Goal: Complete application form: Complete application form

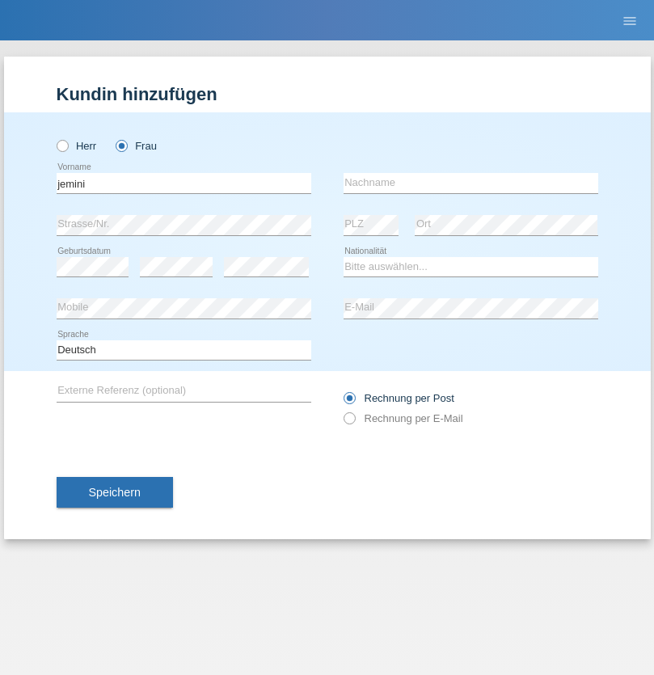
type input "jemini"
click at [471, 183] on input "text" at bounding box center [471, 183] width 255 height 20
type input "arjeta"
select select "CH"
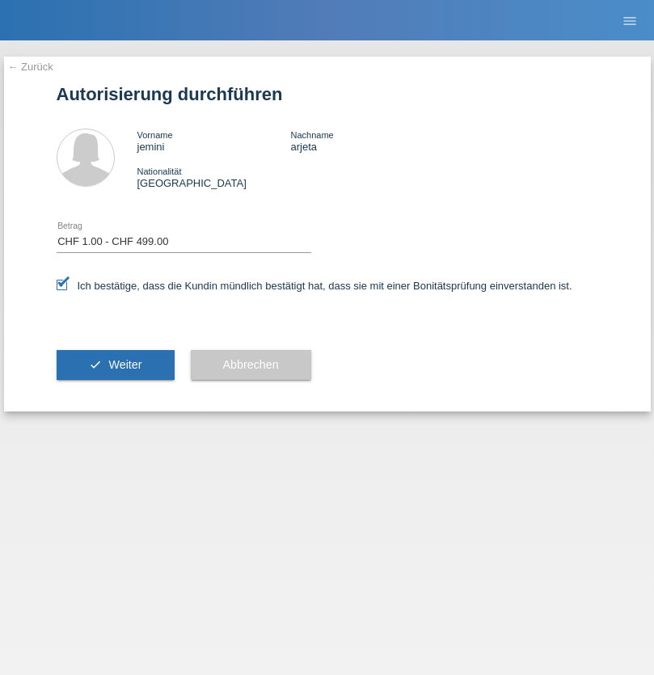
select select "1"
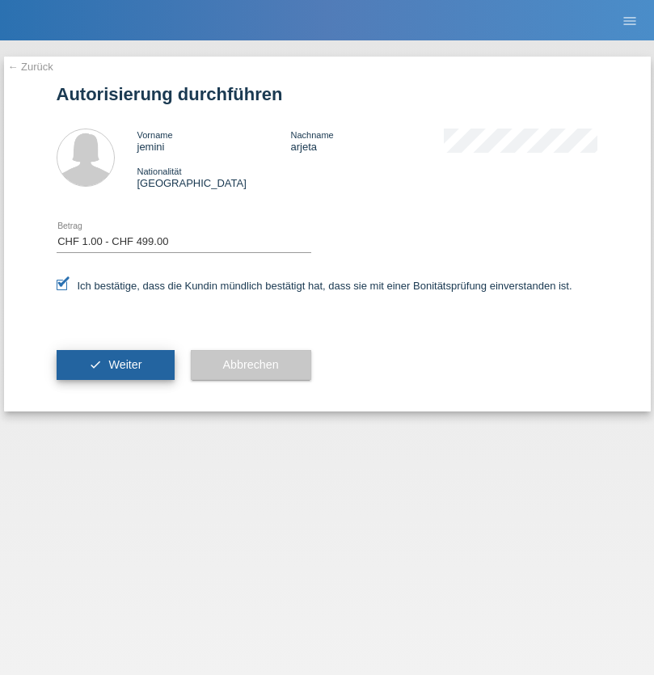
click at [115, 365] on span "Weiter" at bounding box center [124, 364] width 33 height 13
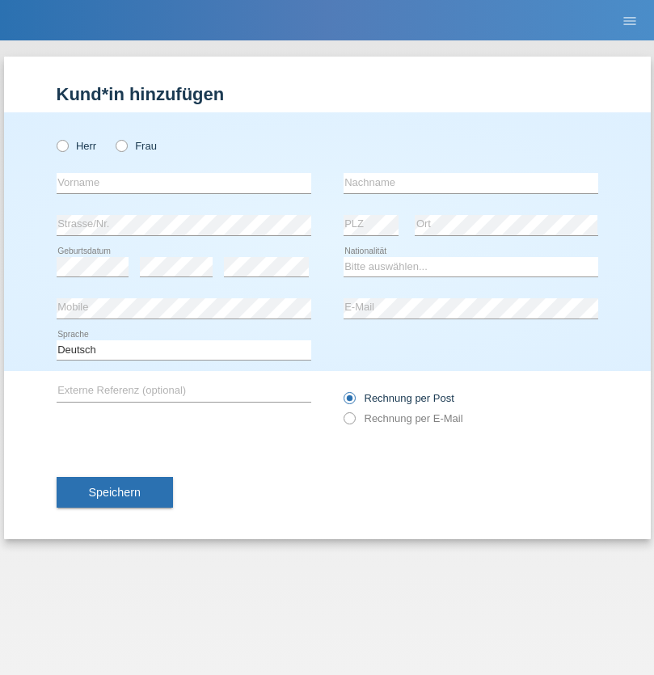
radio input "true"
click at [184, 183] on input "text" at bounding box center [184, 183] width 255 height 20
type input "[PERSON_NAME]"
click at [471, 183] on input "text" at bounding box center [471, 183] width 255 height 20
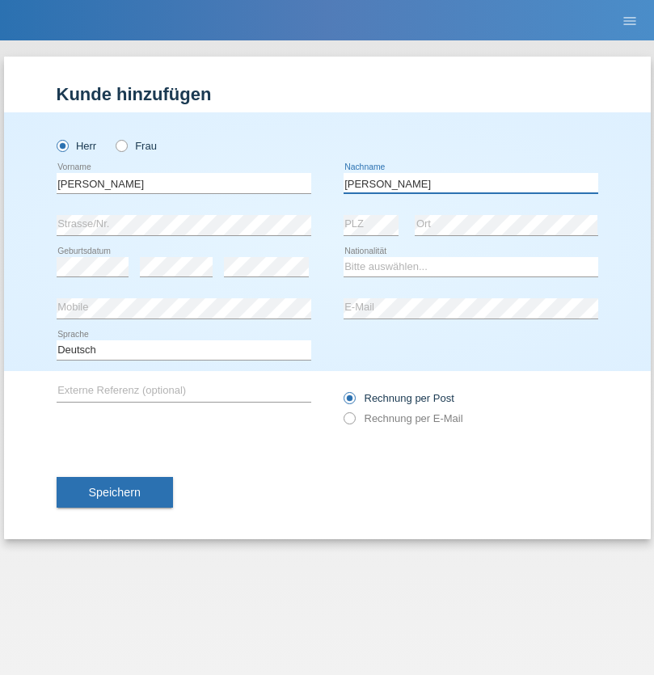
type input "[PERSON_NAME]"
select select "CH"
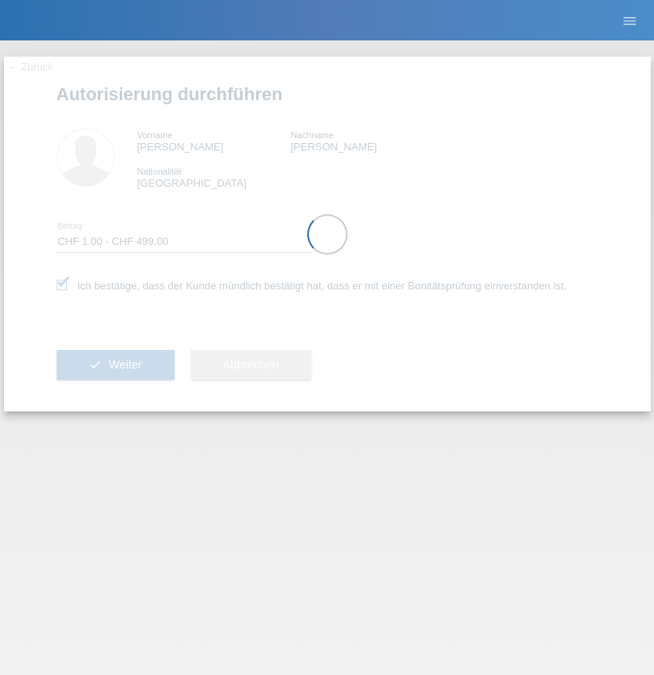
select select "1"
